Goal: Information Seeking & Learning: Learn about a topic

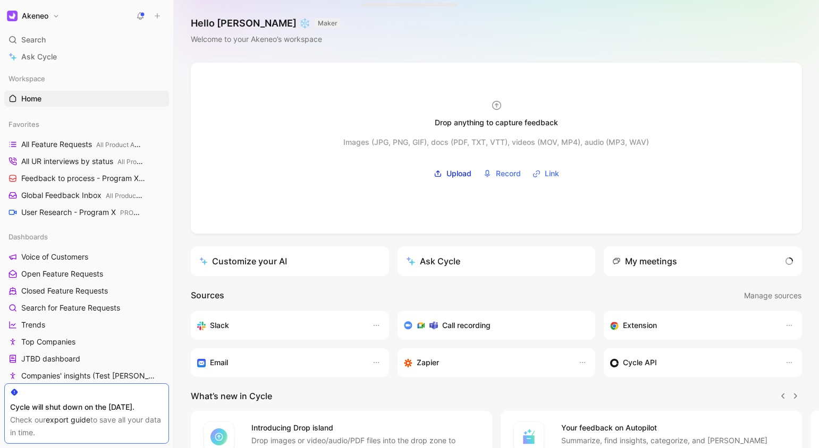
click at [76, 40] on div "Search ⌘ K" at bounding box center [86, 40] width 165 height 16
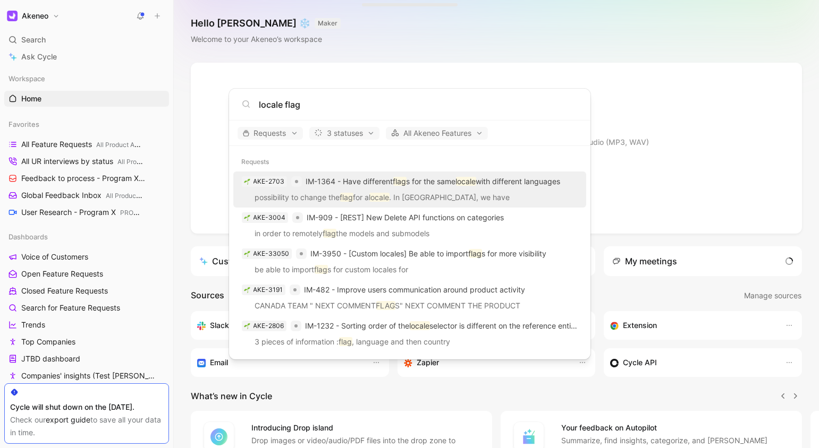
type input "locale flag"
click at [495, 180] on p "IM-1364 - Have different flag s for the same locale with different languages" at bounding box center [433, 181] width 255 height 13
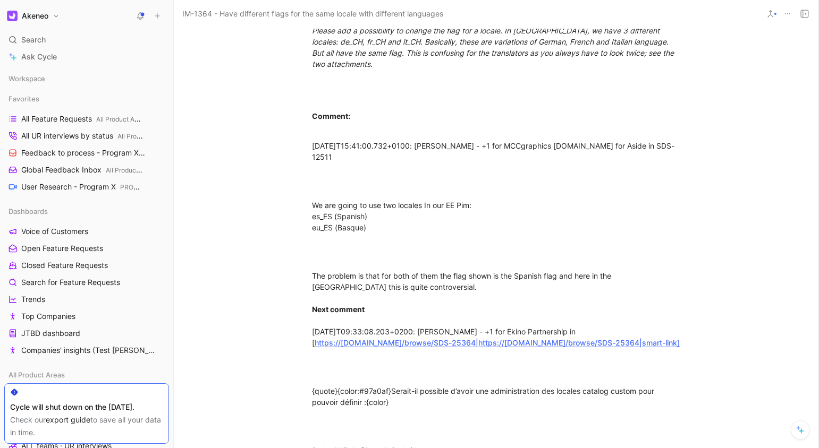
scroll to position [691, 0]
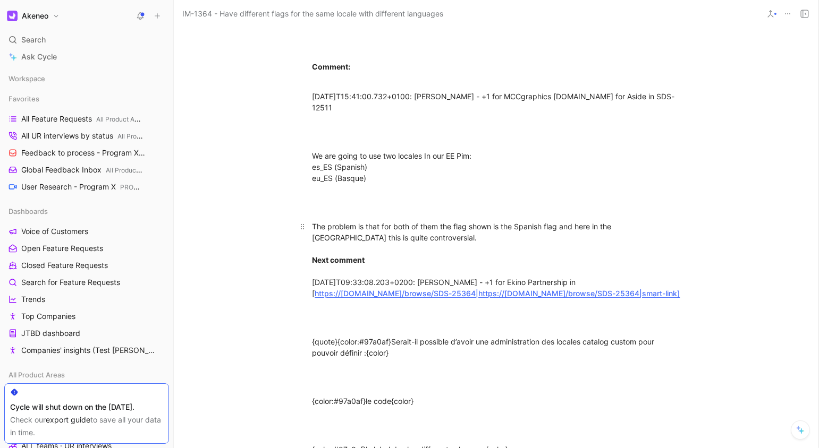
click at [530, 221] on div "The problem is that for both of them the flag shown is the Spanish flag and her…" at bounding box center [496, 260] width 368 height 78
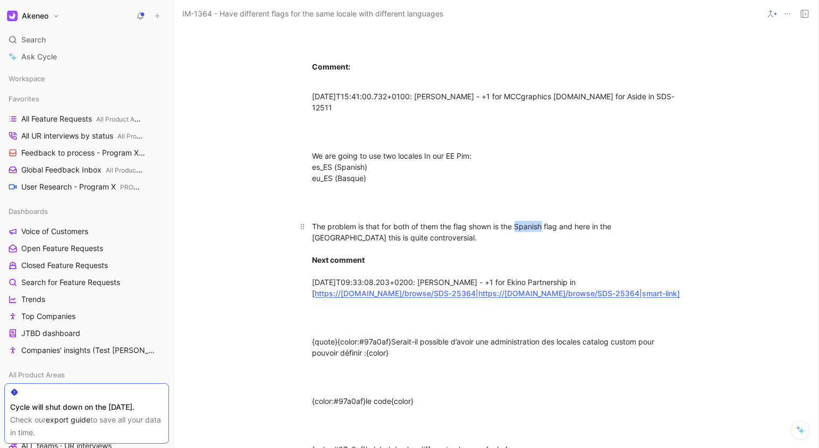
click at [530, 221] on div "The problem is that for both of them the flag shown is the Spanish flag and her…" at bounding box center [496, 260] width 368 height 78
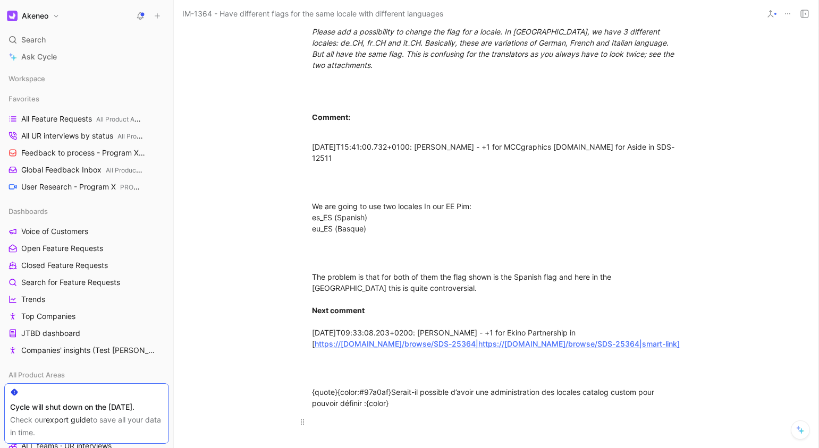
scroll to position [0, 0]
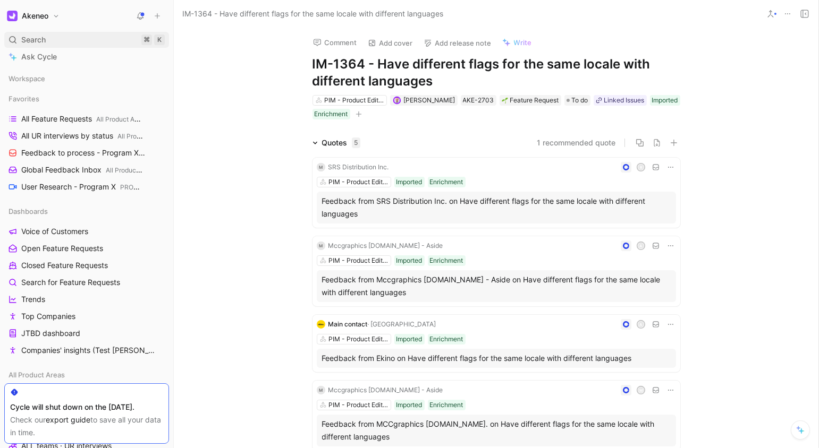
click at [82, 44] on div "Search ⌘ K" at bounding box center [86, 40] width 165 height 16
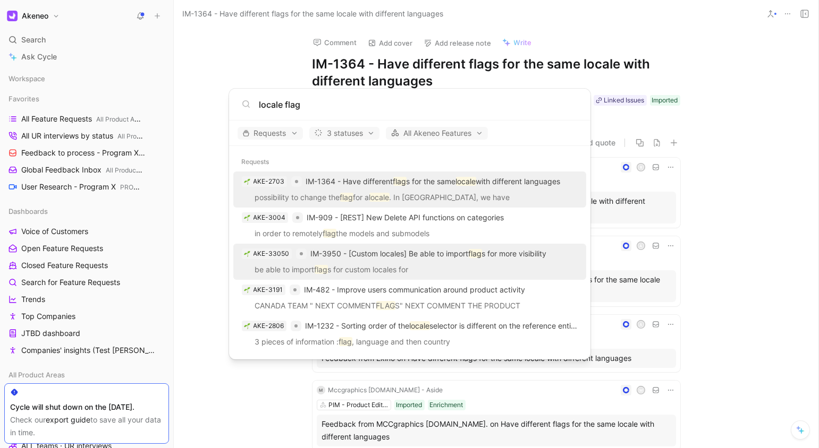
scroll to position [1, 0]
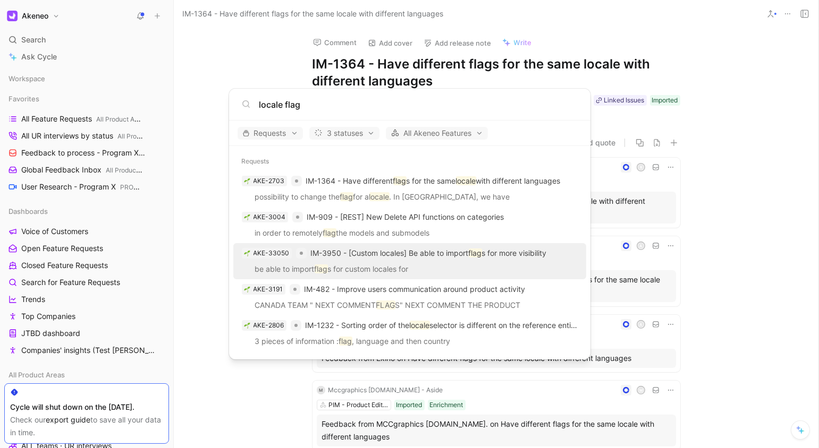
type input "locale flag"
click at [463, 255] on p "IM-3950 - [Custom locales] Be able to import flag s for more visibility" at bounding box center [429, 253] width 236 height 13
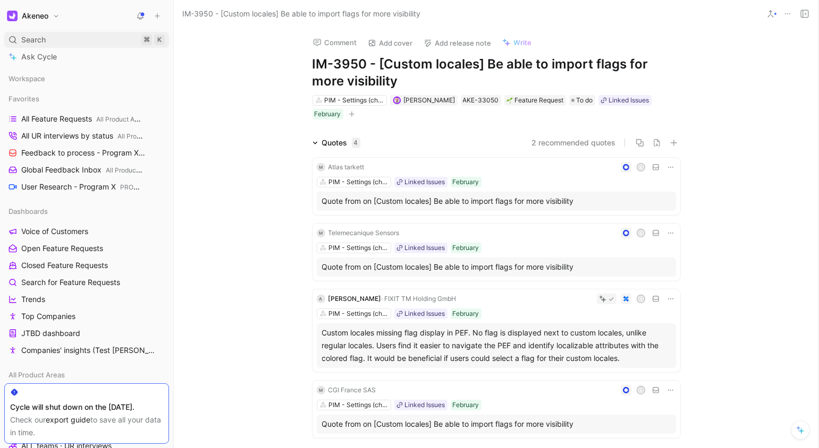
click at [76, 36] on div "Search ⌘ K" at bounding box center [86, 40] width 165 height 16
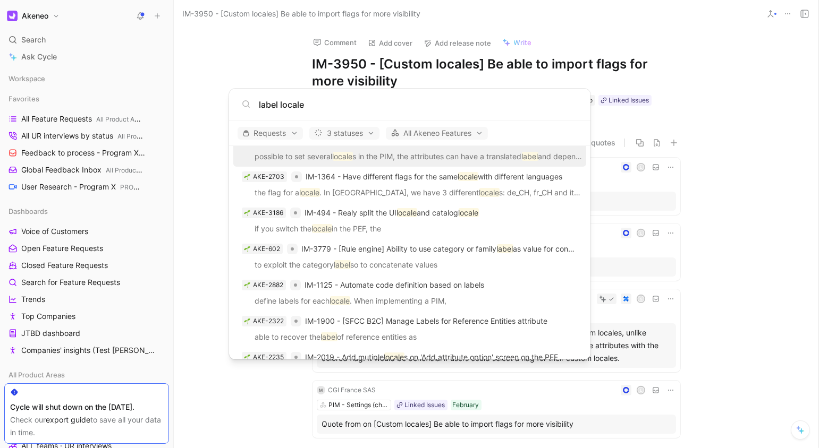
scroll to position [441, 0]
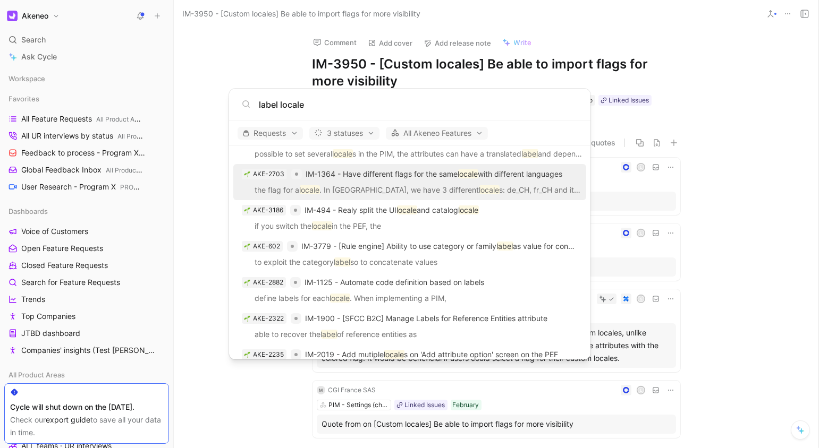
type input "label locale"
click at [419, 176] on p "IM-1364 - Have different flags for the same locale with different languages" at bounding box center [434, 174] width 257 height 13
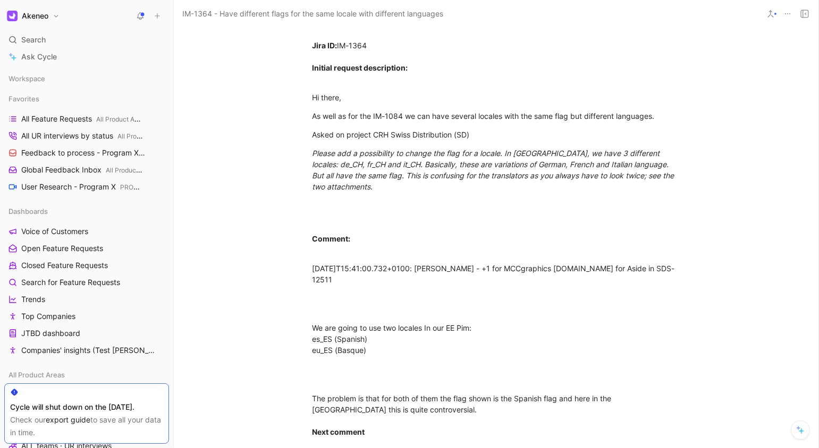
scroll to position [518, 0]
click at [720, 177] on div "Jira ID: IM-1364 Initial request description: Hi there, As well as for the IM-1…" at bounding box center [496, 390] width 645 height 723
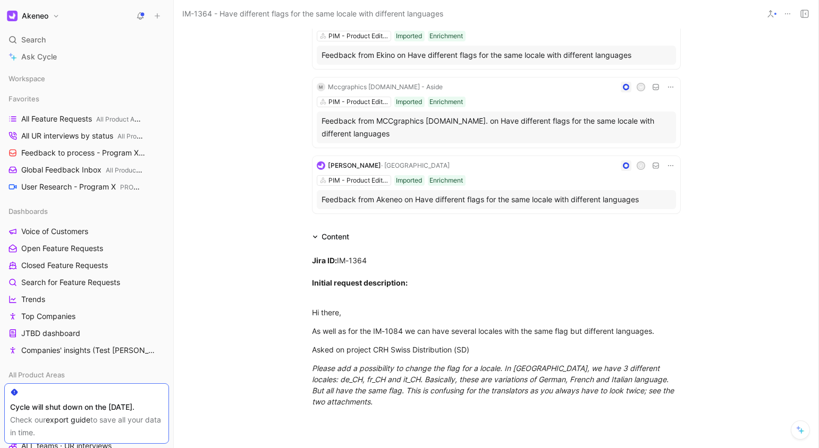
scroll to position [0, 0]
